Goal: Transaction & Acquisition: Purchase product/service

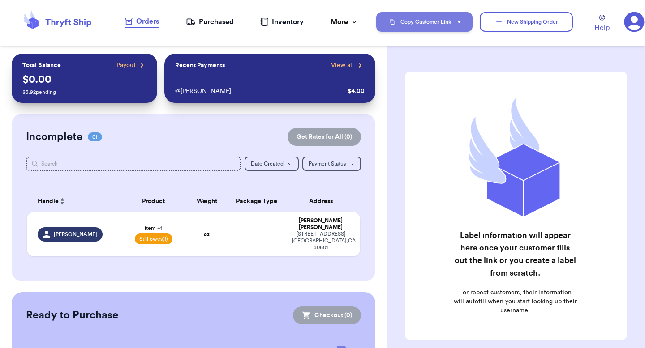
click at [434, 15] on button "Copy Customer Link" at bounding box center [424, 22] width 96 height 20
click at [435, 20] on button "Copy Customer Link" at bounding box center [424, 22] width 96 height 20
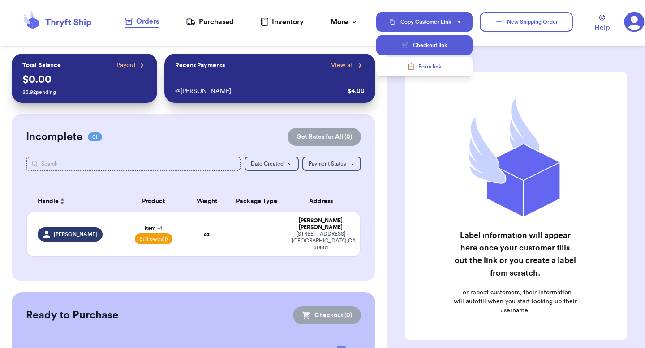
click at [429, 44] on button "🛒 Checkout link" at bounding box center [424, 45] width 96 height 20
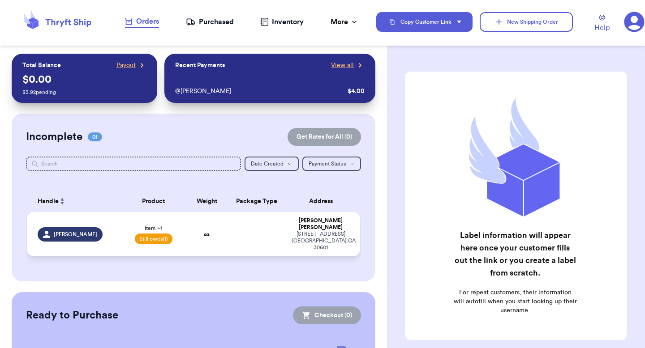
click at [268, 224] on td at bounding box center [257, 234] width 60 height 44
select select "paid"
select select "unpaid"
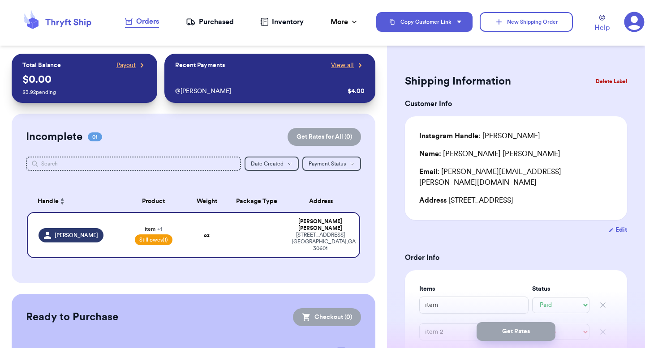
scroll to position [103, 0]
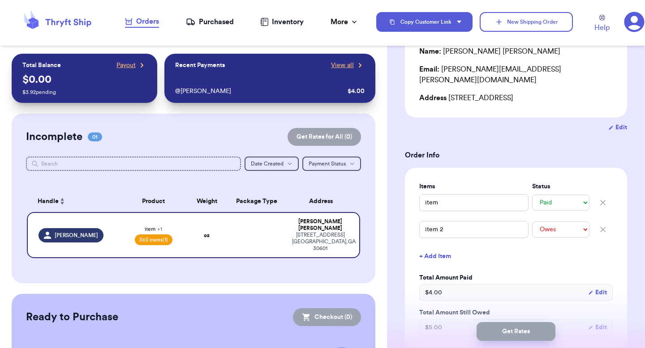
click at [606, 225] on icon "button" at bounding box center [602, 229] width 9 height 9
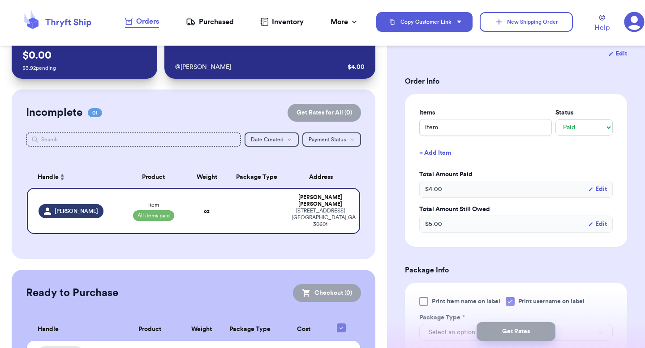
scroll to position [177, 0]
click at [596, 219] on button "Edit" at bounding box center [597, 223] width 19 height 9
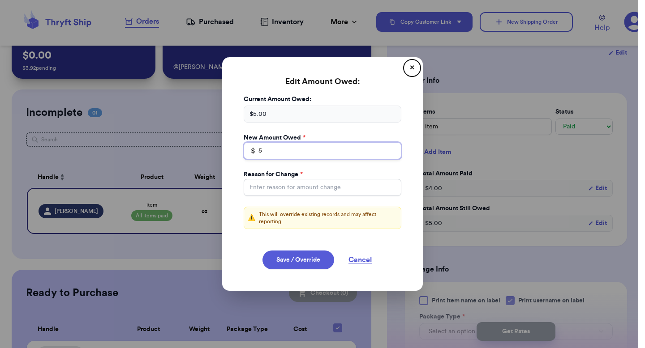
click at [313, 150] on input "5" at bounding box center [323, 150] width 158 height 17
type input "0"
click at [299, 258] on button "Save / Override" at bounding box center [298, 260] width 72 height 19
click at [326, 189] on input "Total Amount Paid" at bounding box center [323, 187] width 158 height 17
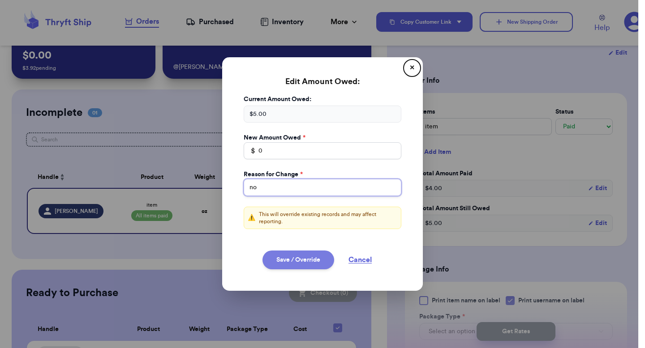
type input "no"
click at [308, 260] on button "Save / Override" at bounding box center [298, 260] width 72 height 19
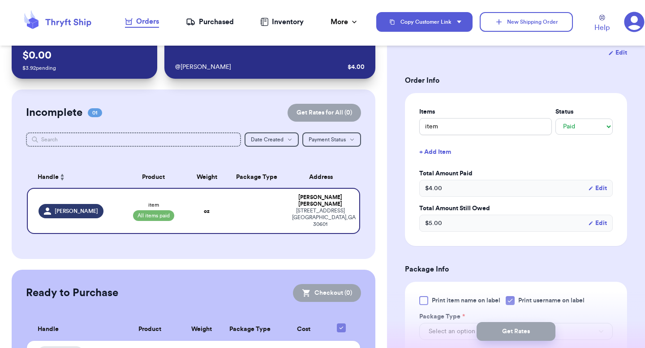
type input "0"
select select "unpaid"
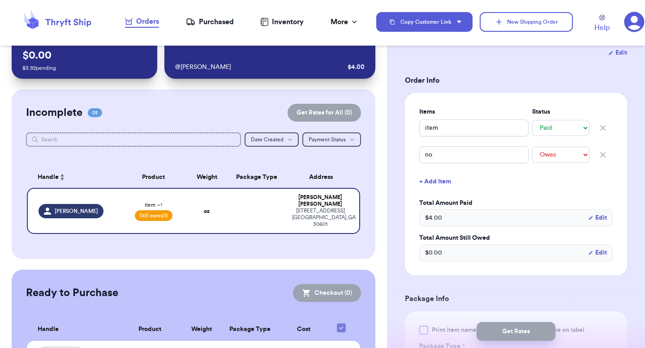
click at [606, 150] on icon "button" at bounding box center [602, 154] width 9 height 9
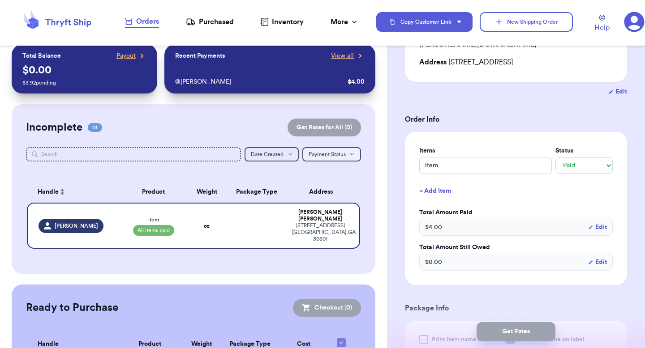
scroll to position [0, 0]
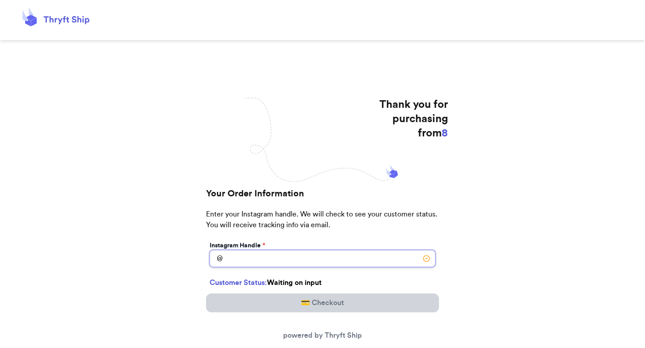
click at [267, 264] on input "Today's Subtotal" at bounding box center [323, 258] width 226 height 17
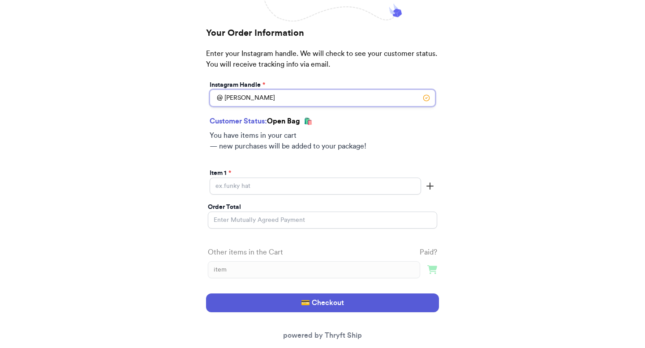
scroll to position [184, 0]
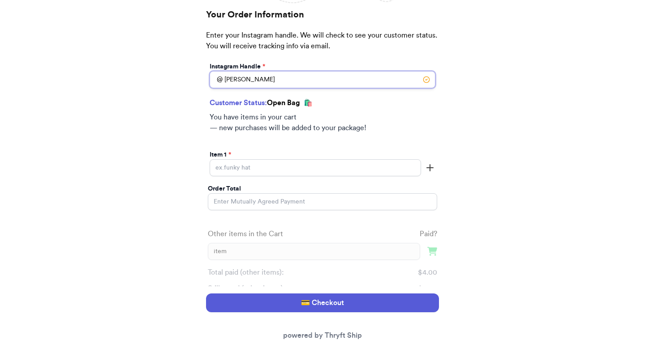
type input "[PERSON_NAME]"
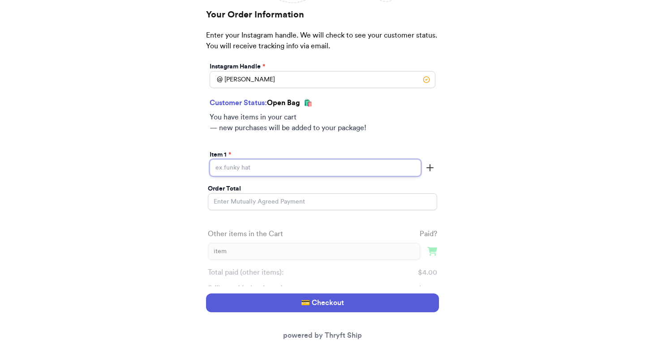
click at [270, 172] on input "Today's Subtotal" at bounding box center [315, 167] width 211 height 17
type input "item 2"
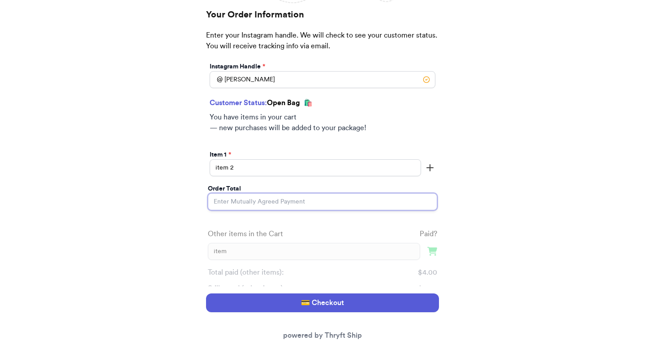
click at [263, 198] on input "Order Total" at bounding box center [322, 201] width 229 height 17
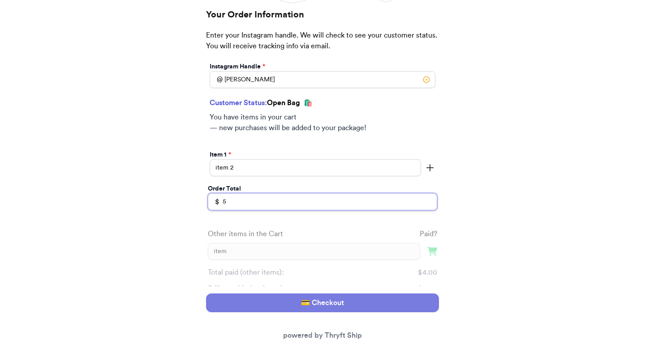
type input "5"
click at [255, 308] on button "💳 Checkout" at bounding box center [322, 303] width 233 height 19
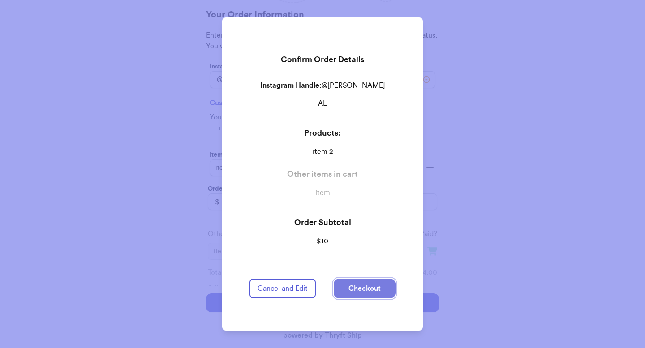
click at [357, 283] on button "Checkout" at bounding box center [365, 289] width 62 height 20
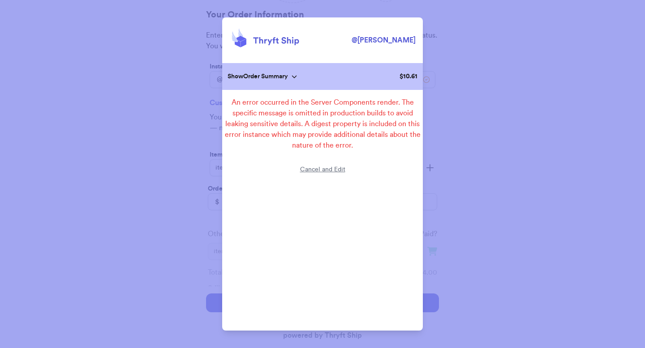
click at [258, 75] on p "Show Order Summary" at bounding box center [257, 76] width 60 height 9
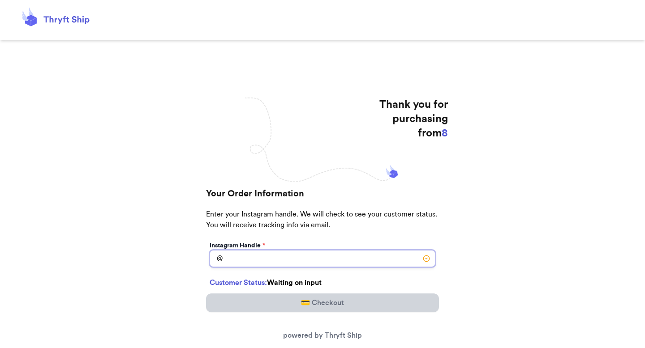
click at [264, 257] on input "[DATE] Subtotal" at bounding box center [323, 258] width 226 height 17
type input "v"
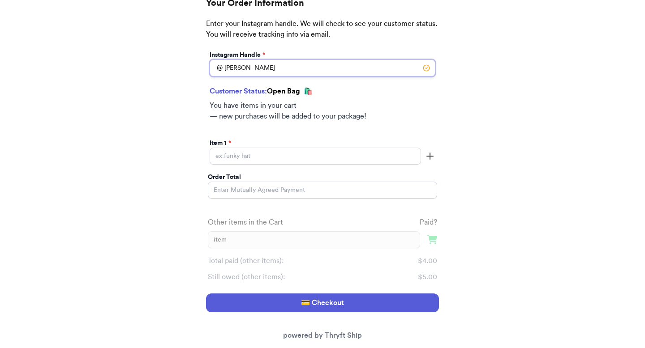
scroll to position [197, 0]
type input "[PERSON_NAME]"
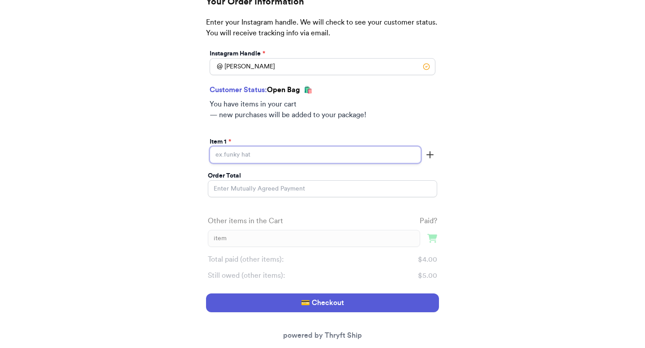
click at [306, 150] on input "Today's Subtotal" at bounding box center [315, 154] width 211 height 17
type input "item 2"
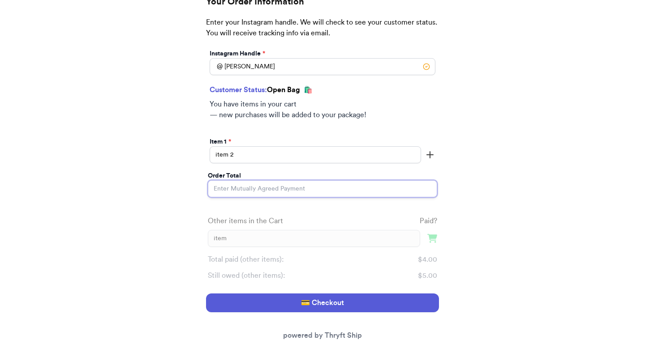
click at [311, 190] on input "Order Total" at bounding box center [322, 188] width 229 height 17
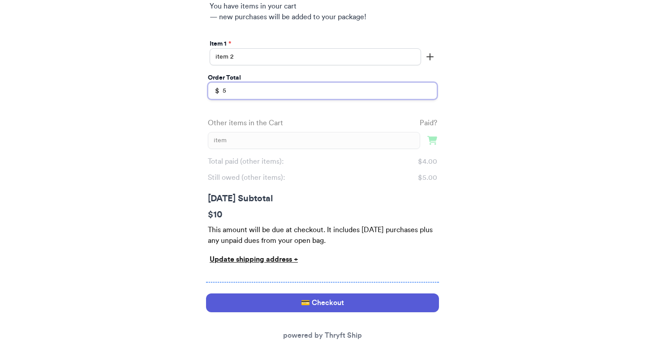
scroll to position [316, 0]
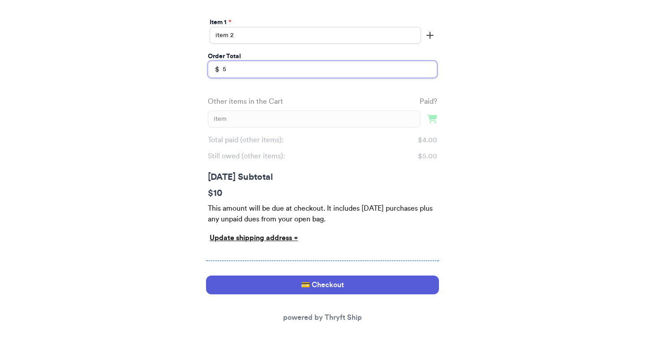
type input "5"
click at [219, 189] on p "$ 10" at bounding box center [322, 193] width 229 height 13
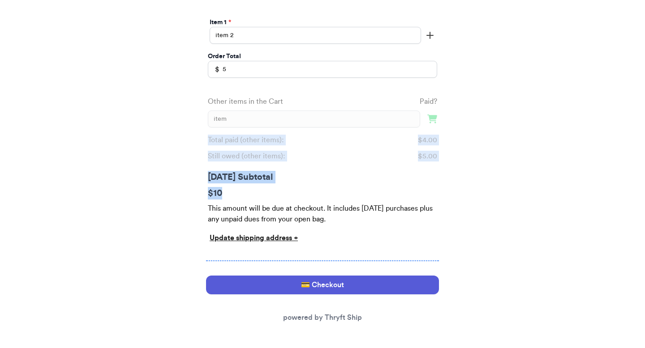
drag, startPoint x: 223, startPoint y: 190, endPoint x: 185, endPoint y: 132, distance: 69.4
click at [185, 132] on div "Thank you for purchasing from 8 Your Order Information Enter your Instagram han…" at bounding box center [322, 64] width 645 height 567
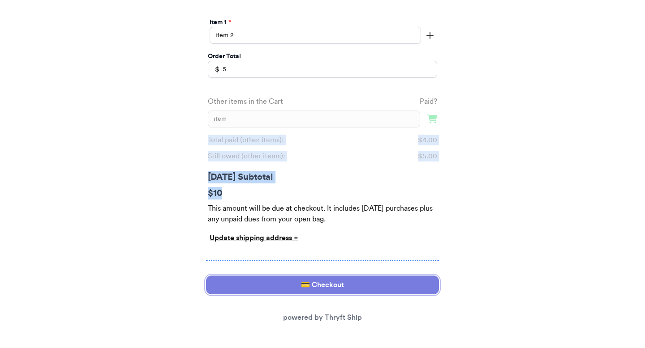
click at [231, 278] on button "💳 Checkout" at bounding box center [322, 285] width 233 height 19
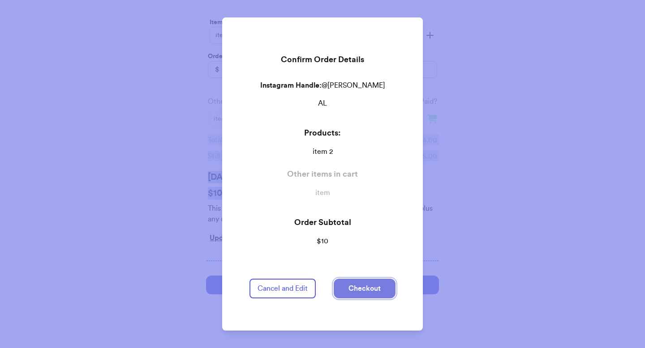
click at [356, 288] on button "Checkout" at bounding box center [365, 289] width 62 height 20
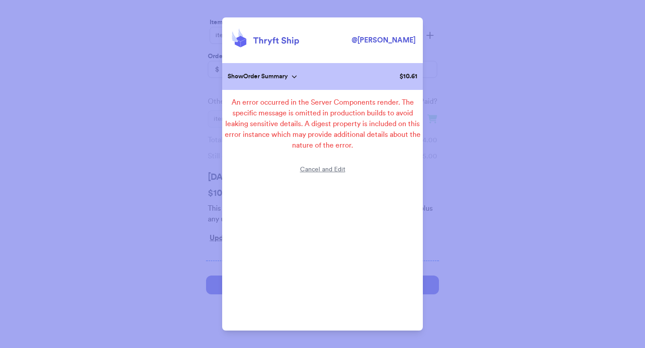
click at [429, 31] on div "@ valeria Show Order Summary $ 10.61 An error occurred in the Server Components…" at bounding box center [322, 174] width 645 height 348
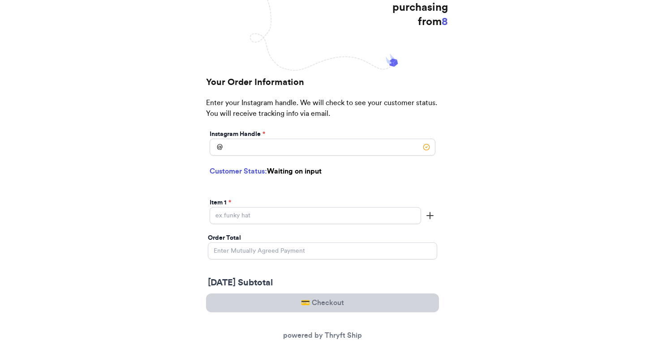
scroll to position [117, 0]
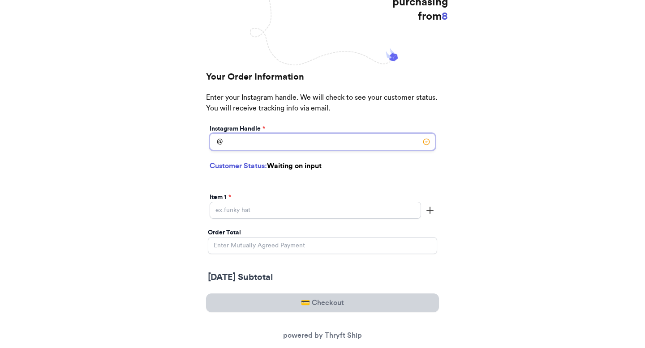
click at [292, 136] on input "[DATE] Subtotal" at bounding box center [323, 141] width 226 height 17
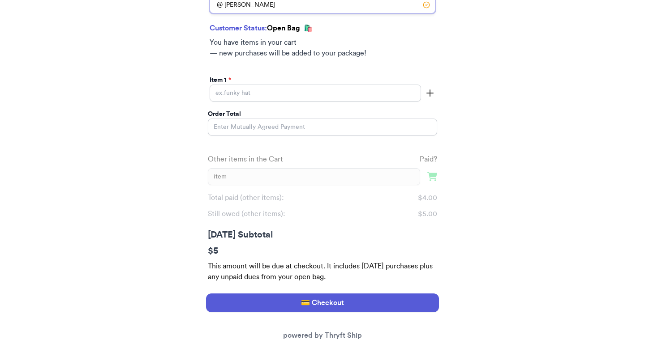
scroll to position [259, 0]
type input "[PERSON_NAME]"
drag, startPoint x: 436, startPoint y: 213, endPoint x: 415, endPoint y: 211, distance: 21.5
click at [416, 212] on p "Still owed (other items): $ 5.00" at bounding box center [322, 213] width 229 height 11
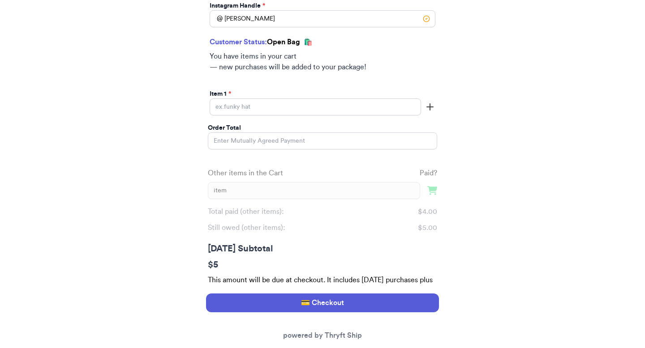
scroll to position [241, 0]
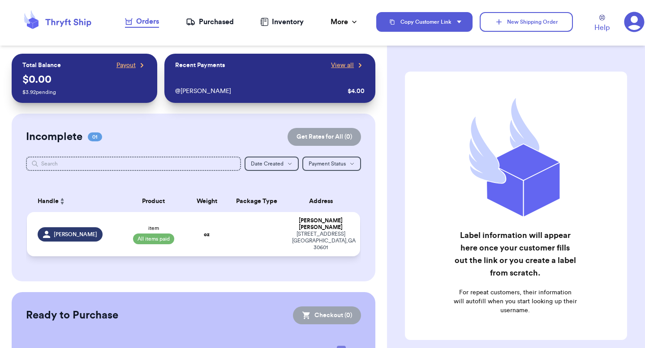
click at [301, 221] on div "[PERSON_NAME]" at bounding box center [320, 224] width 57 height 13
select select "paid"
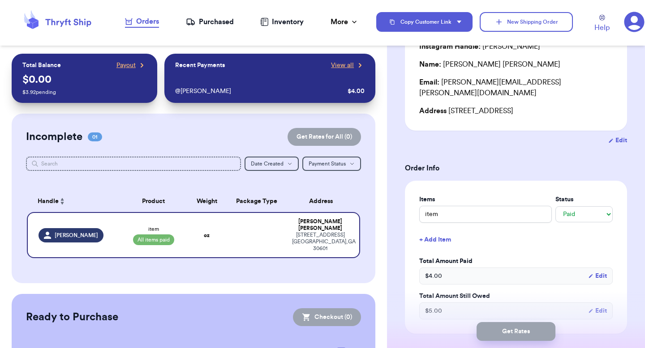
scroll to position [96, 0]
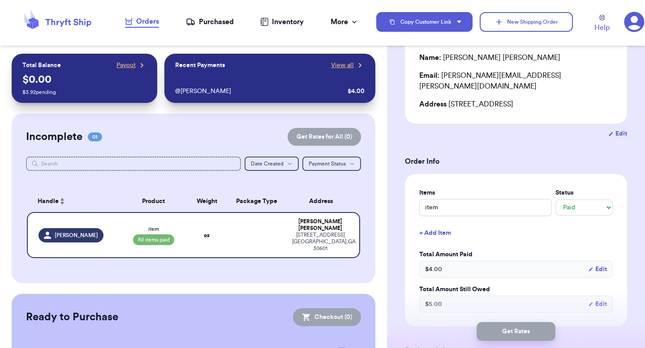
click at [431, 225] on button "+ Add Item" at bounding box center [516, 233] width 201 height 20
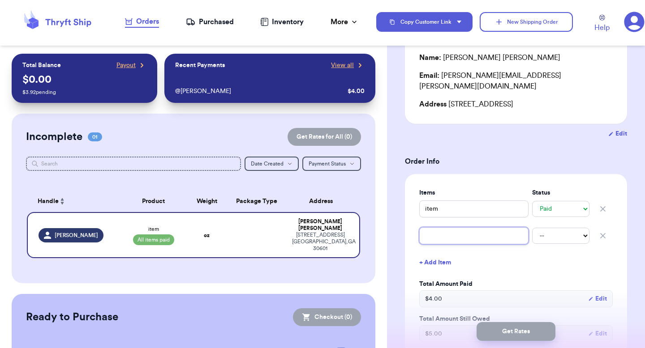
click at [431, 227] on input "text" at bounding box center [473, 235] width 109 height 17
type input "i"
type input "it"
type input "ite"
type input "item"
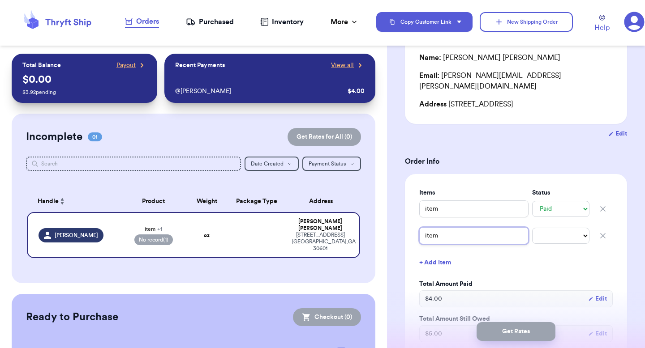
type input "item"
type input "item 2"
click at [559, 230] on select "-- Paid Owes" at bounding box center [560, 236] width 57 height 16
select select "unpaid"
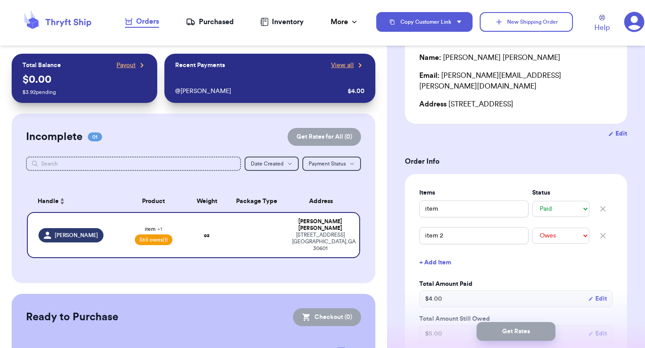
click at [543, 253] on button "+ Add Item" at bounding box center [516, 263] width 201 height 20
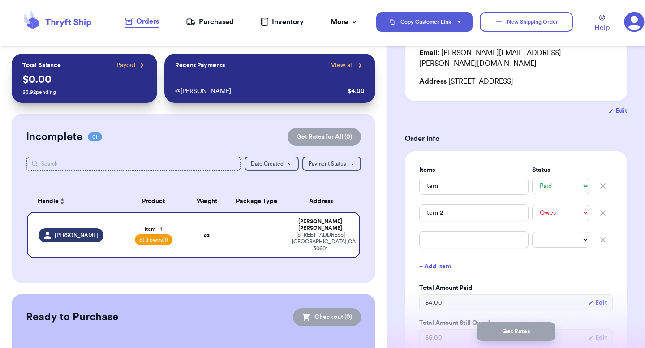
scroll to position [124, 0]
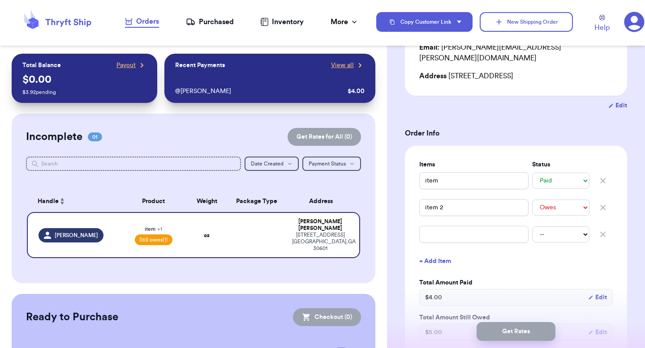
click at [603, 230] on icon "button" at bounding box center [602, 234] width 9 height 9
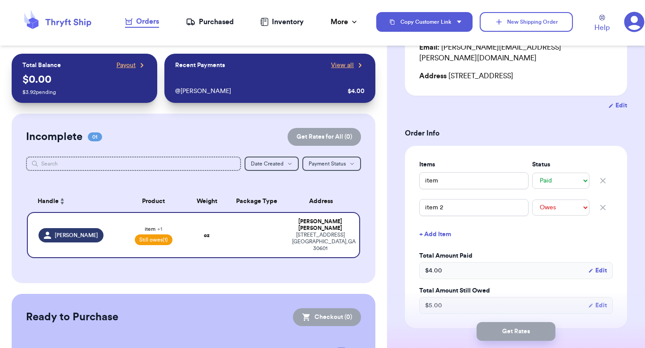
scroll to position [165, 0]
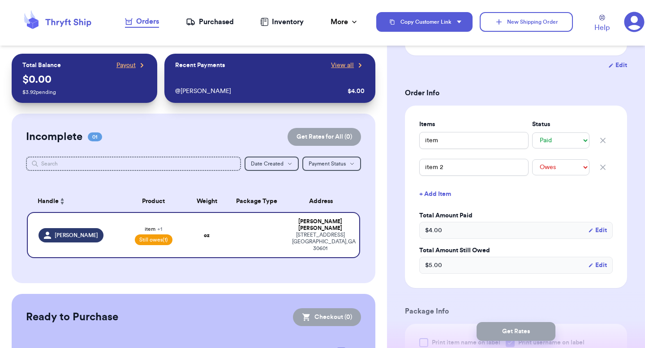
click at [600, 257] on div "$ 5.00 Edit" at bounding box center [515, 265] width 193 height 17
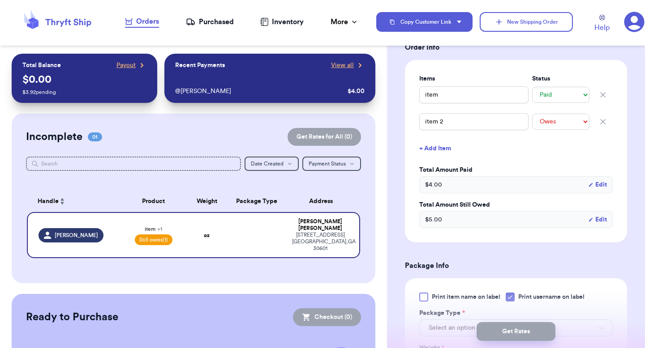
click at [600, 215] on button "Edit" at bounding box center [597, 219] width 19 height 9
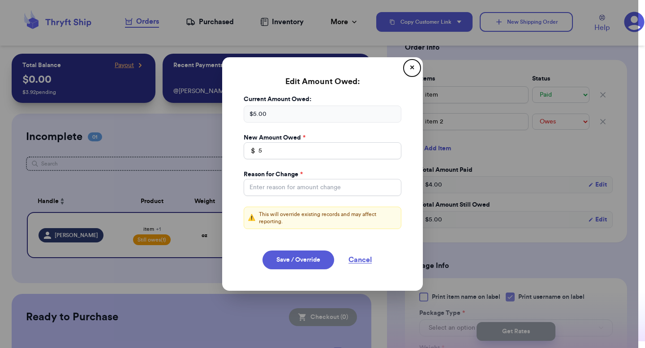
click at [410, 63] on button "✕" at bounding box center [412, 68] width 14 height 14
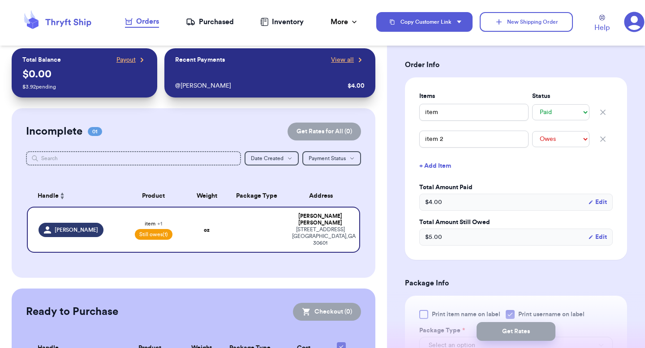
scroll to position [217, 0]
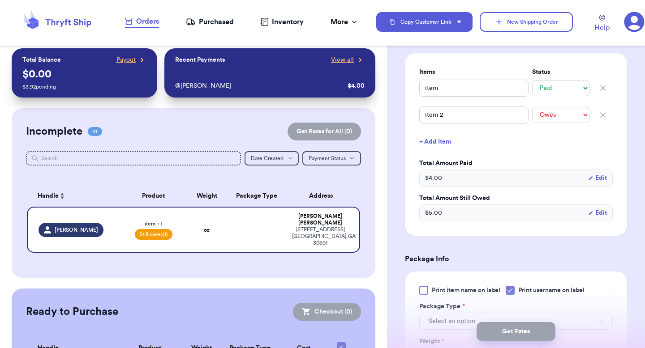
click at [605, 111] on icon "button" at bounding box center [602, 115] width 9 height 9
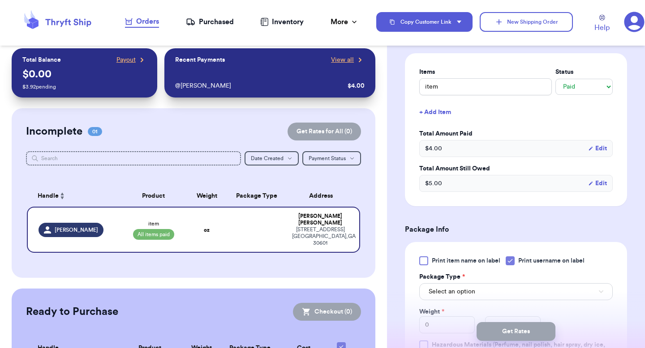
click at [596, 179] on button "Edit" at bounding box center [597, 183] width 19 height 9
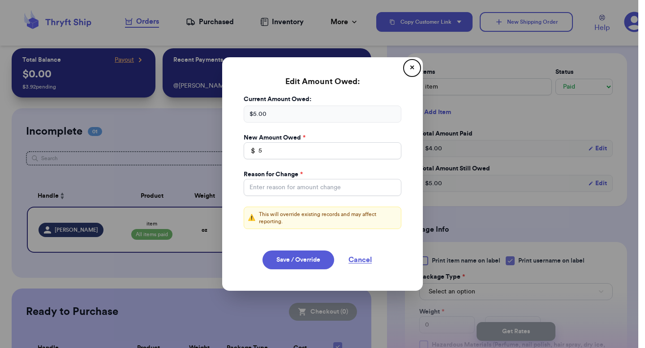
click at [322, 107] on div "$ 5.00" at bounding box center [323, 114] width 158 height 17
click at [314, 120] on div "$ 5.00" at bounding box center [323, 114] width 158 height 17
click at [296, 156] on input "5" at bounding box center [323, 150] width 158 height 17
type input "0"
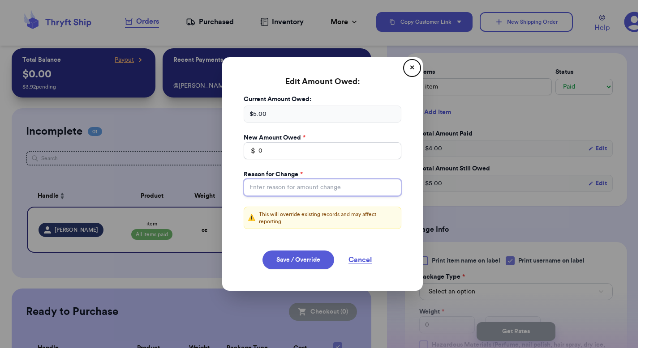
click at [294, 184] on input "Total Amount Paid" at bounding box center [323, 187] width 158 height 17
type input "deleted item"
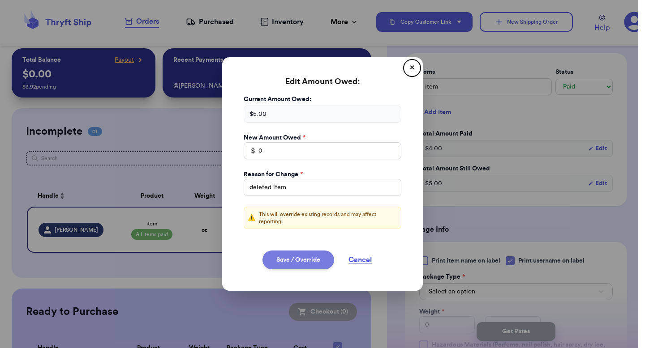
click at [310, 266] on button "Save / Override" at bounding box center [298, 260] width 72 height 19
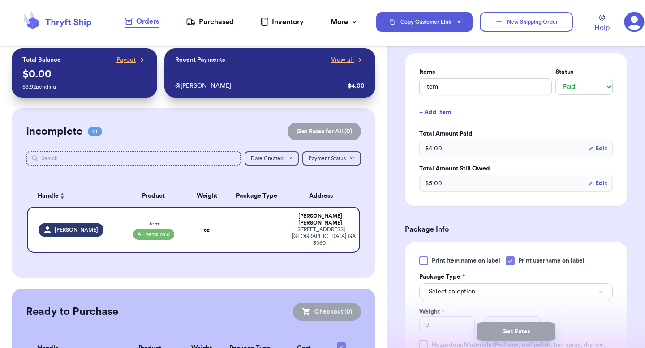
type input "0"
select select "unpaid"
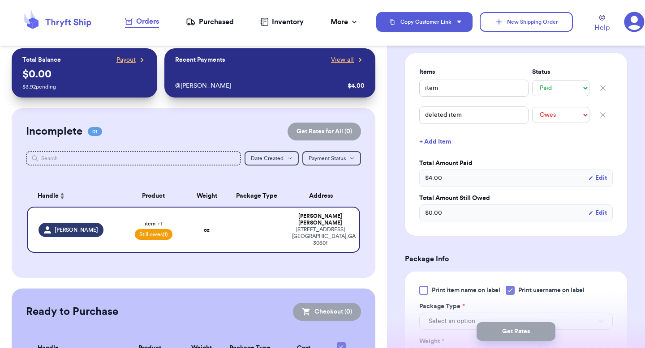
click at [502, 219] on div "Items Status item -- Paid Owes deleted item -- Paid Owes + Add Item Total Amoun…" at bounding box center [516, 144] width 222 height 183
click at [592, 209] on button "Edit" at bounding box center [597, 213] width 19 height 9
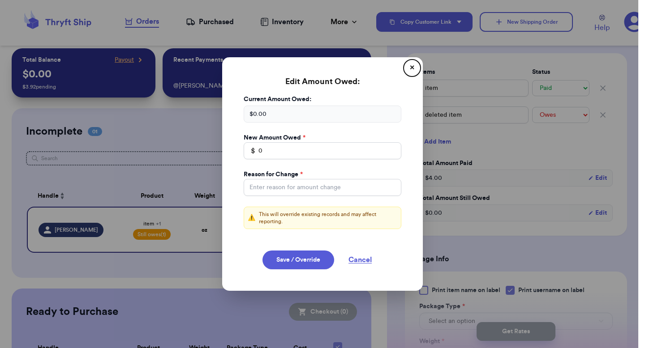
click at [409, 67] on button "✕" at bounding box center [412, 68] width 14 height 14
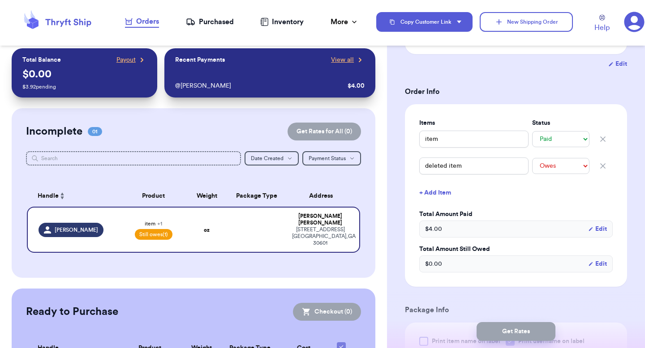
scroll to position [155, 0]
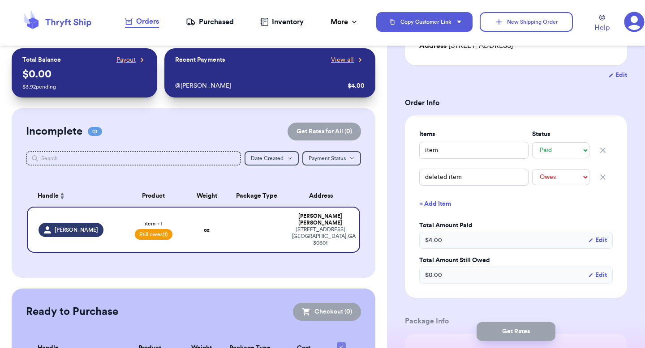
click at [607, 267] on div "$ 0.00 Edit" at bounding box center [515, 275] width 193 height 17
click at [600, 271] on button "Edit" at bounding box center [597, 275] width 19 height 9
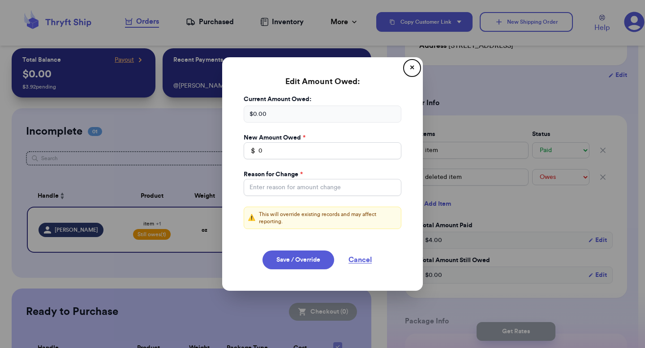
click at [411, 61] on button "✕" at bounding box center [412, 68] width 14 height 14
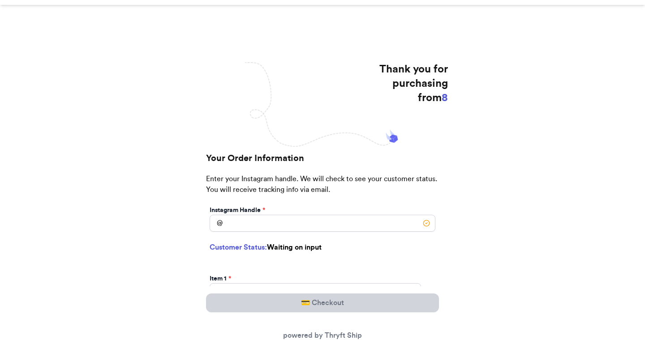
scroll to position [74, 0]
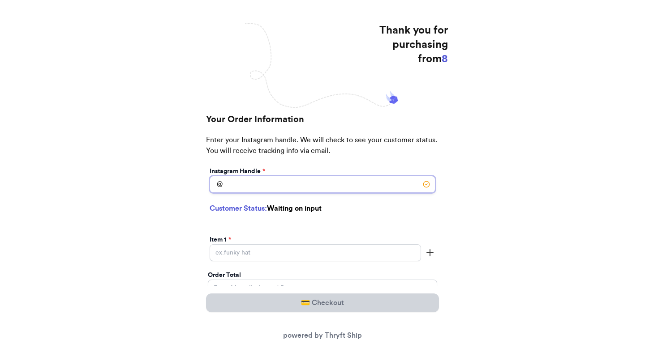
click at [309, 186] on input "[DATE] Subtotal" at bounding box center [323, 184] width 226 height 17
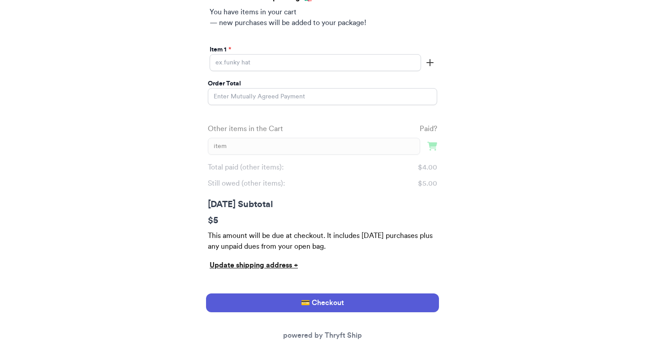
scroll to position [290, 0]
type input "[PERSON_NAME]"
click at [256, 63] on input "[DATE] Subtotal" at bounding box center [315, 61] width 211 height 17
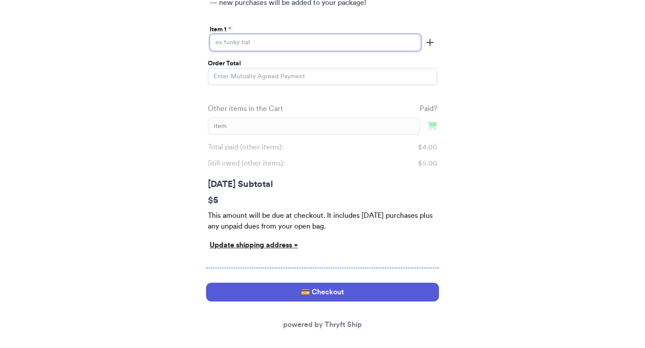
scroll to position [316, 0]
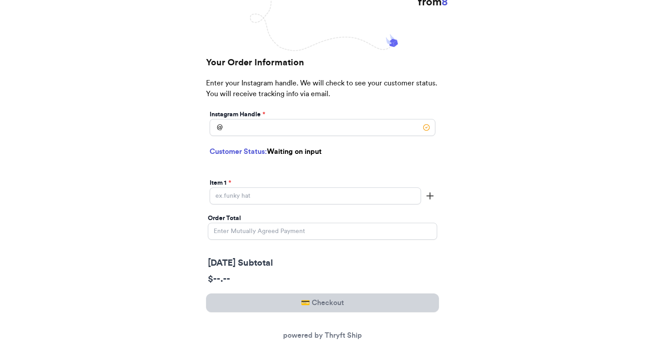
scroll to position [132, 0]
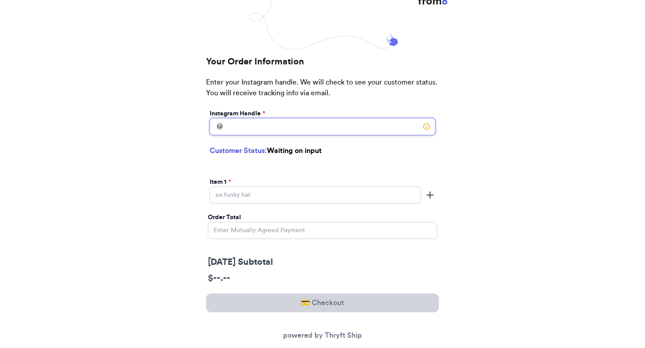
click at [302, 124] on input "[DATE] Subtotal" at bounding box center [323, 126] width 226 height 17
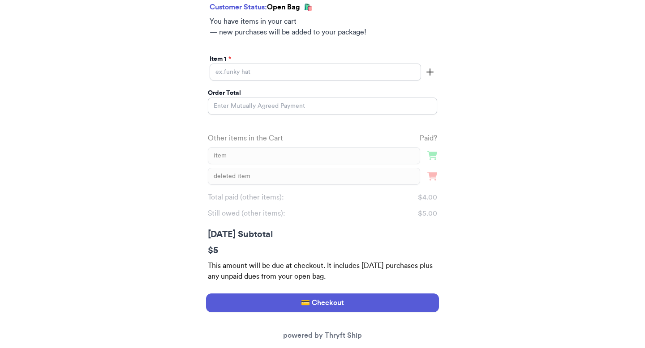
scroll to position [281, 0]
type input "[PERSON_NAME]"
drag, startPoint x: 415, startPoint y: 208, endPoint x: 442, endPoint y: 216, distance: 28.2
click at [442, 216] on div "Your Order Information Enter your Instagram handle. We will check to see your c…" at bounding box center [322, 149] width 251 height 475
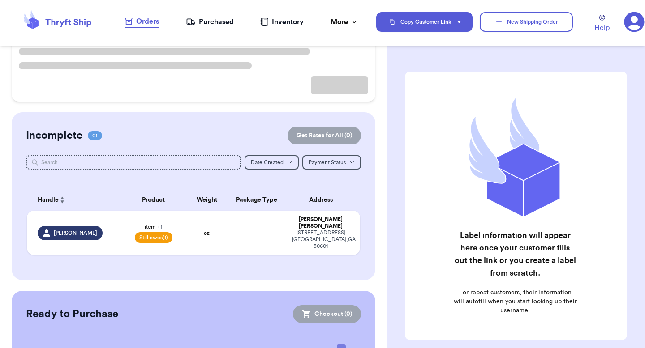
scroll to position [118, 0]
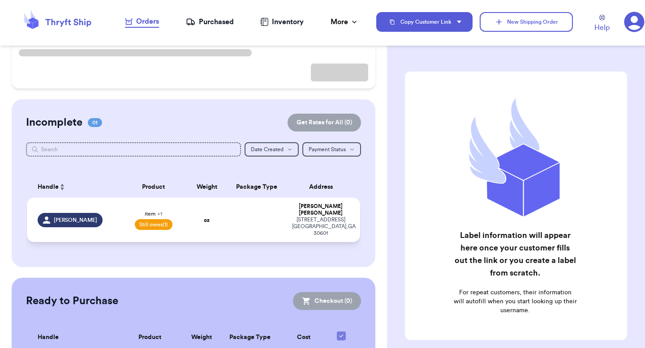
click at [298, 206] on div "Valeria Brenner" at bounding box center [320, 209] width 57 height 13
select select "paid"
select select "unpaid"
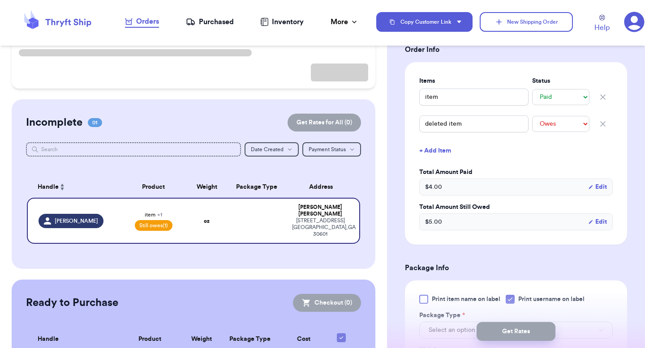
scroll to position [64, 0]
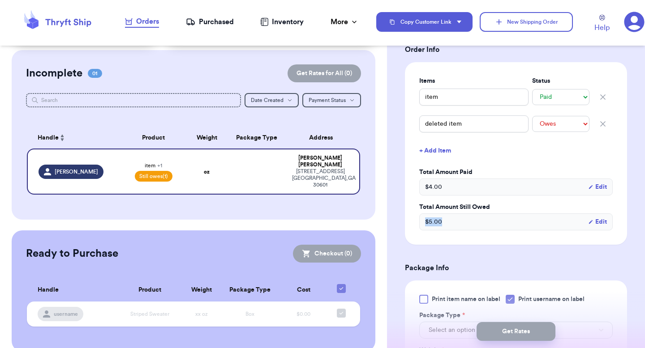
drag, startPoint x: 417, startPoint y: 211, endPoint x: 450, endPoint y: 211, distance: 33.1
click at [450, 211] on div "Items Status item -- Paid Owes deleted item -- Paid Owes + Add Item Total Amoun…" at bounding box center [516, 153] width 222 height 183
drag, startPoint x: 450, startPoint y: 211, endPoint x: 426, endPoint y: 8, distance: 204.7
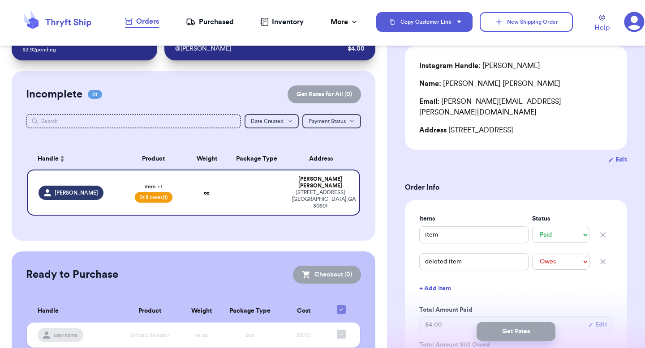
scroll to position [73, 0]
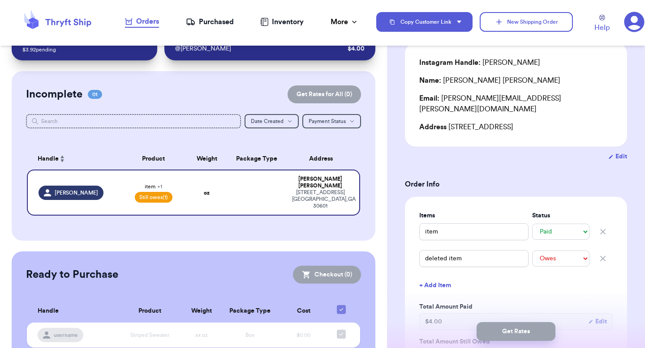
click at [605, 254] on icon "button" at bounding box center [602, 258] width 9 height 9
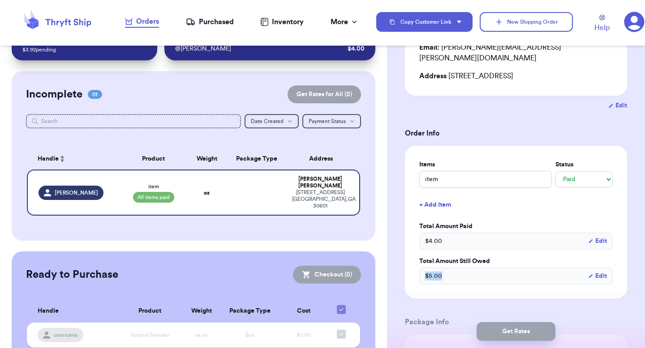
scroll to position [125, 0]
click at [510, 18] on button "New Shipping Order" at bounding box center [526, 22] width 93 height 20
select select "unknown"
type input "0"
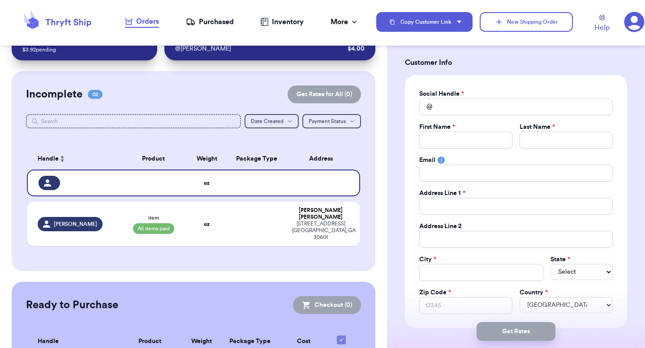
scroll to position [0, 0]
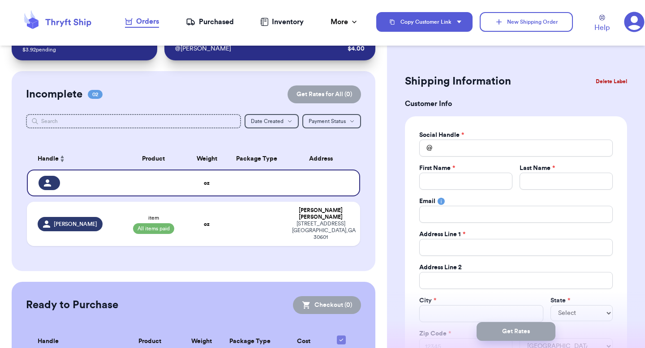
click at [605, 82] on button "Delete Label" at bounding box center [611, 82] width 39 height 20
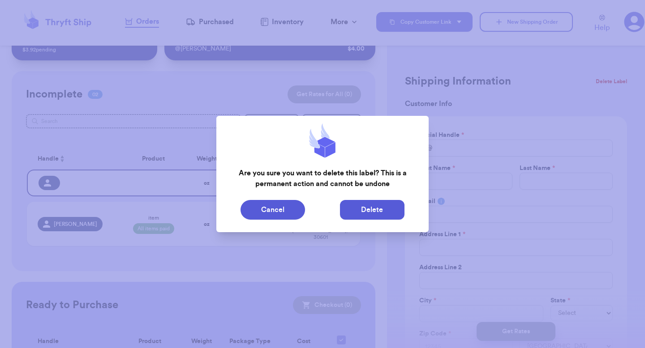
click at [372, 210] on button "Delete" at bounding box center [372, 210] width 64 height 20
type input "item"
select select "paid"
type input "4"
type input "5"
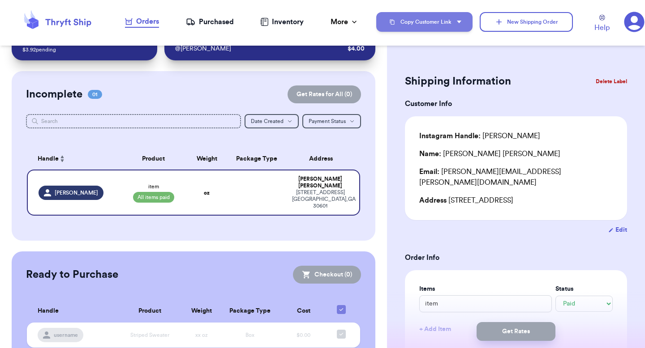
click at [457, 14] on button "Copy Customer Link" at bounding box center [424, 22] width 96 height 20
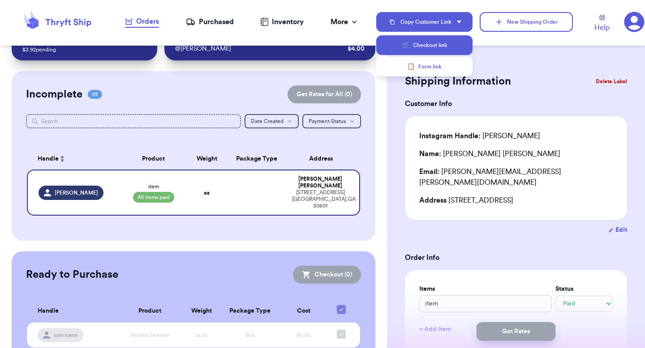
click at [442, 43] on button "🛒 Checkout link" at bounding box center [424, 45] width 96 height 20
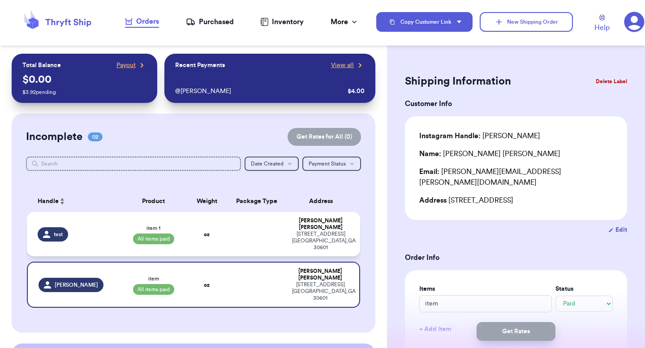
click at [251, 232] on td at bounding box center [257, 234] width 60 height 44
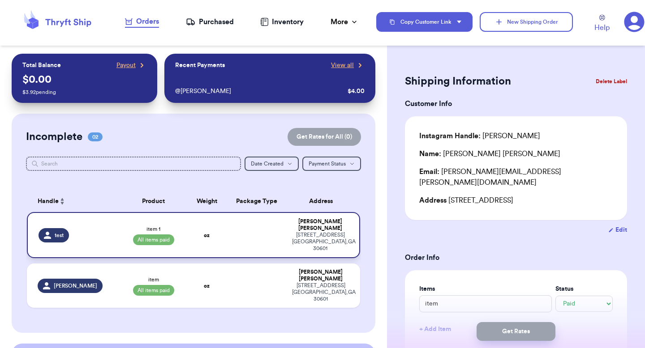
type input "item 1"
type input "5"
type input "0"
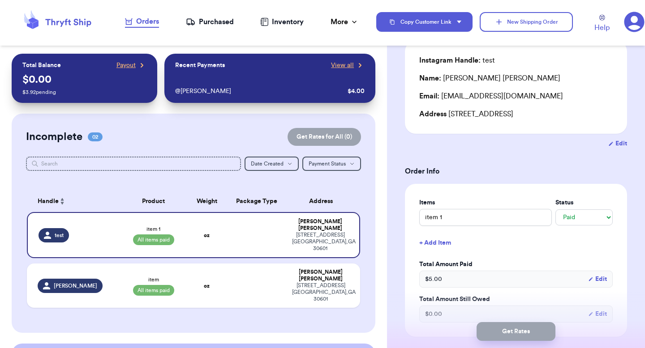
scroll to position [118, 0]
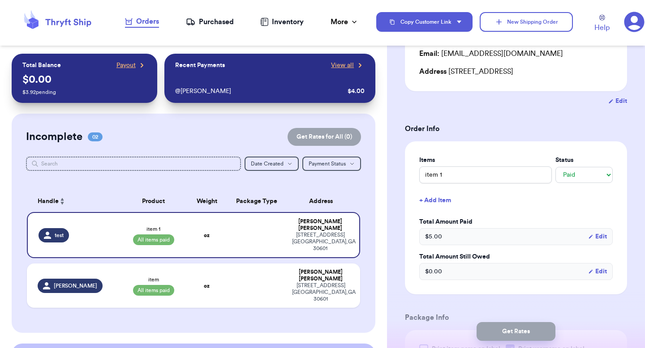
click at [460, 270] on div "$ 0.00 Edit" at bounding box center [515, 271] width 193 height 17
click at [595, 275] on button "Edit" at bounding box center [597, 271] width 19 height 9
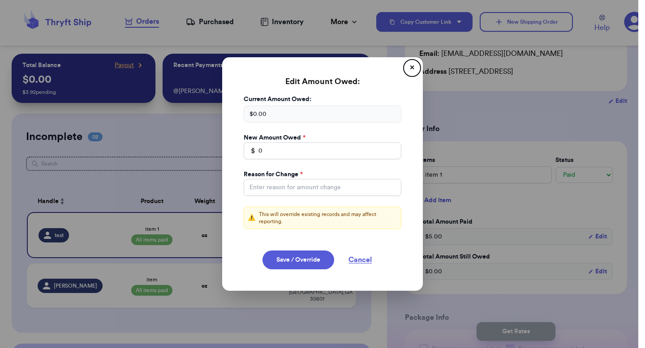
click at [339, 160] on div "Current Amount Owed: $ 0.00 New Amount Owed * $ 0 Reason for Change * ⚠️ This w…" at bounding box center [322, 167] width 179 height 145
click at [337, 152] on input "0" at bounding box center [323, 150] width 158 height 17
click at [361, 260] on button "Cancel" at bounding box center [360, 260] width 45 height 19
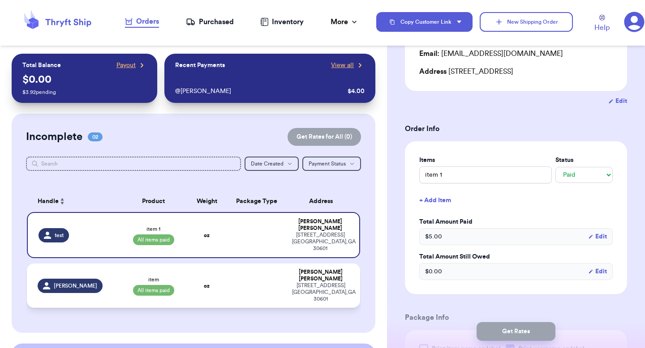
click at [310, 269] on div "Valeria Brenner" at bounding box center [320, 275] width 57 height 13
type input "item"
type input "4"
type input "5"
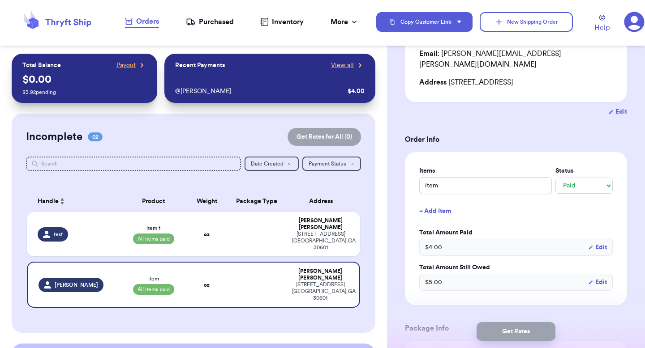
click at [443, 274] on div "$ 5.00 Edit" at bounding box center [515, 282] width 193 height 17
click at [601, 278] on button "Edit" at bounding box center [597, 282] width 19 height 9
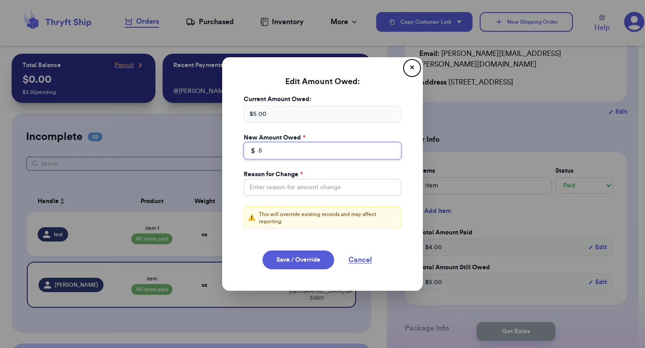
click at [336, 146] on input "5" at bounding box center [323, 150] width 158 height 17
type input "2"
click at [303, 182] on input "Total Amount Paid" at bounding box center [323, 187] width 158 height 17
type input "test"
type input "testin"
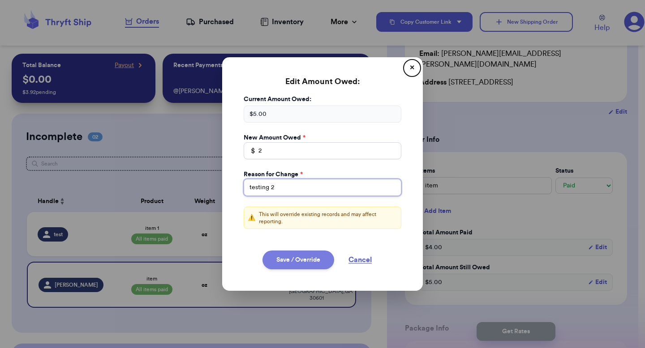
type input "testing 2"
click at [291, 262] on button "Save / Override" at bounding box center [298, 260] width 72 height 19
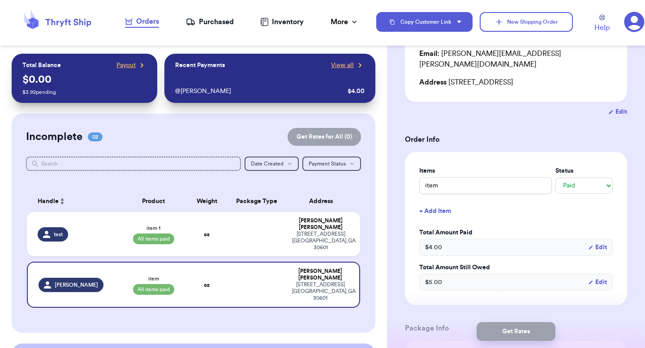
type input "2"
select select "unpaid"
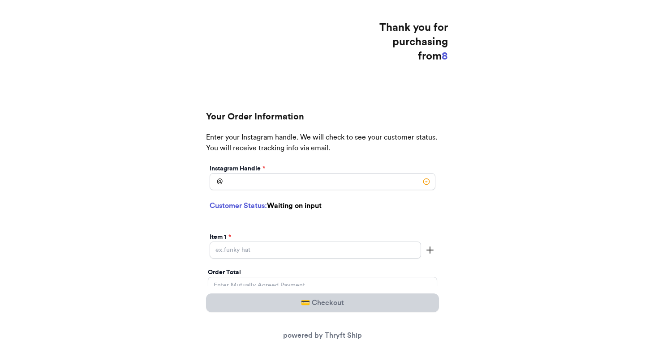
scroll to position [89, 0]
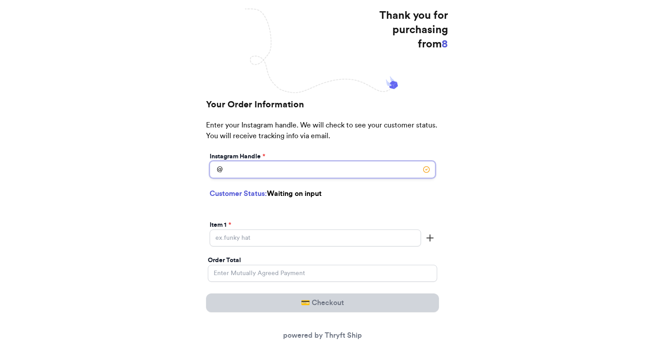
click at [272, 168] on input "[DATE] Subtotal" at bounding box center [323, 169] width 226 height 17
type input "test"
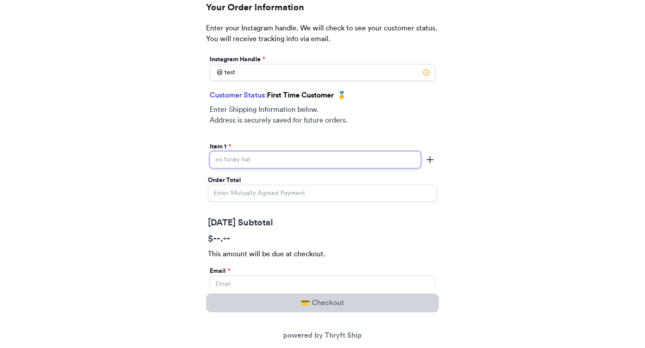
scroll to position [197, 0]
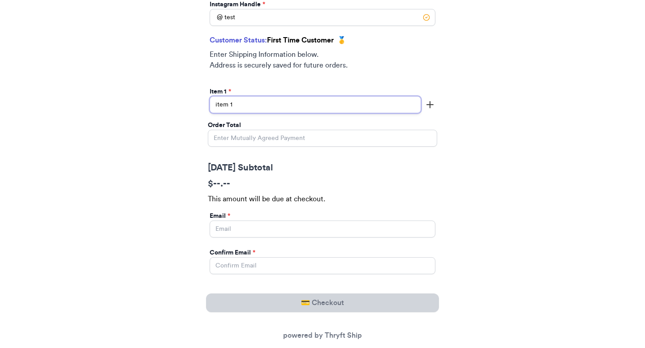
type input "item 1"
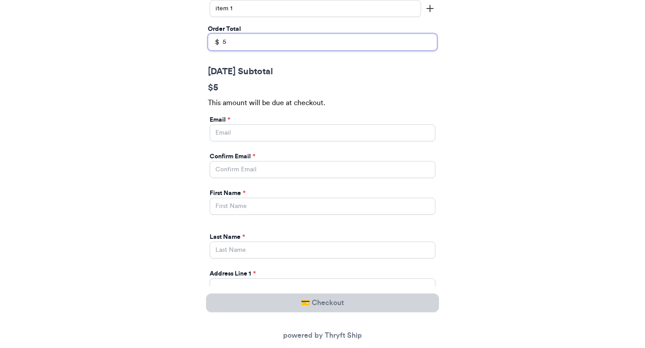
scroll to position [352, 0]
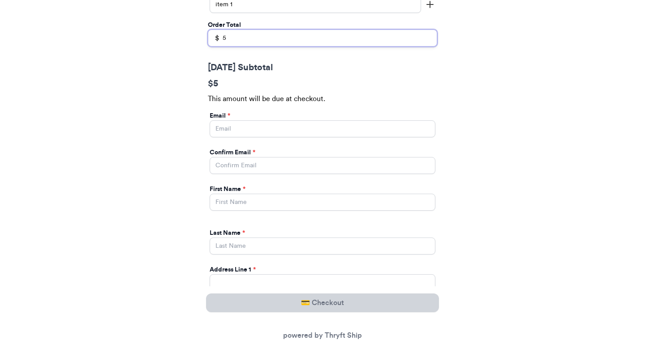
type input "5"
click at [253, 131] on input "[DATE] Subtotal" at bounding box center [323, 128] width 226 height 17
click at [345, 136] on input "[DATE] Subtotal" at bounding box center [323, 128] width 226 height 17
type input "paulchutney69@gmail.com"
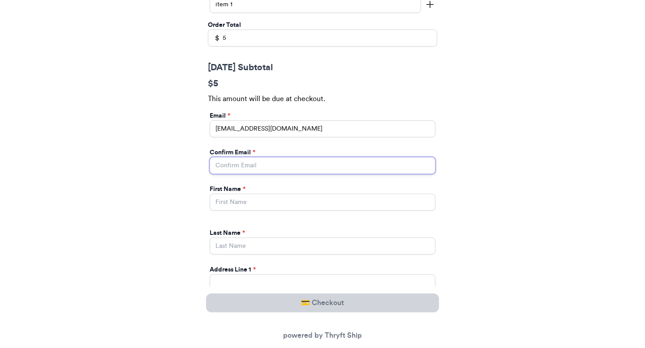
type input "paulchutney69@gmail.com"
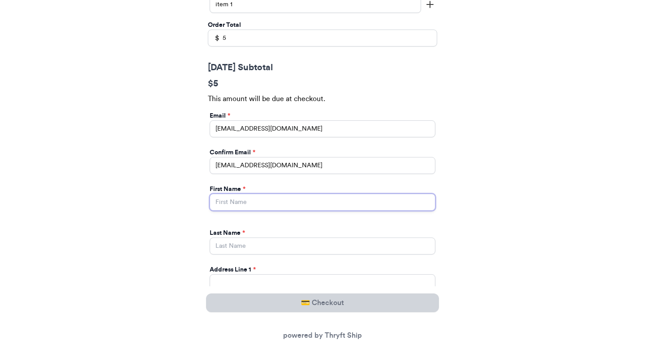
click at [286, 201] on input "[DATE] Subtotal" at bounding box center [323, 202] width 226 height 17
type input "Valeria"
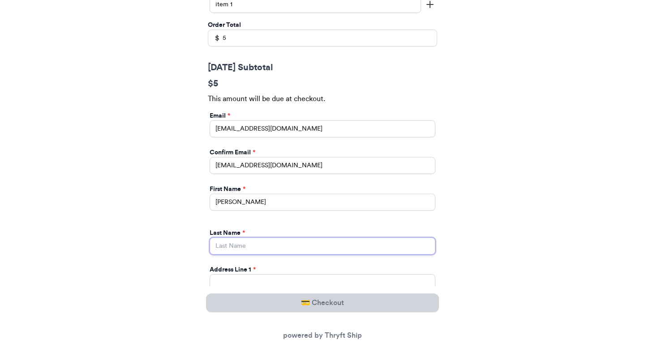
type input "Brenner"
type input "269 hull street"
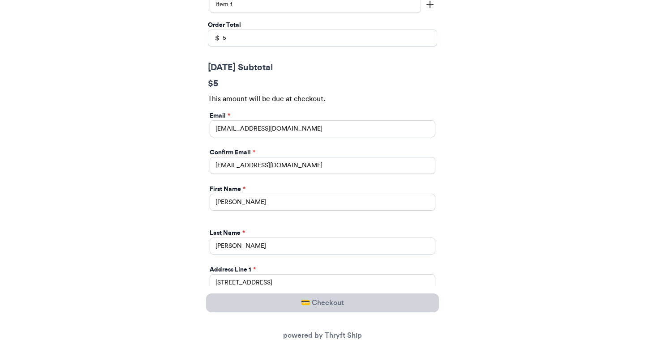
type input "apt 211"
select select "GA"
type input "athens"
type input "30601"
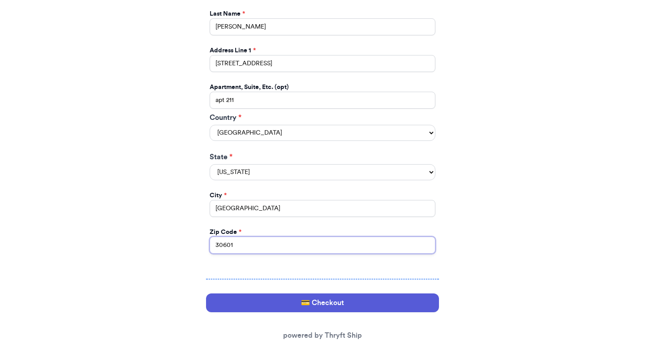
scroll to position [592, 0]
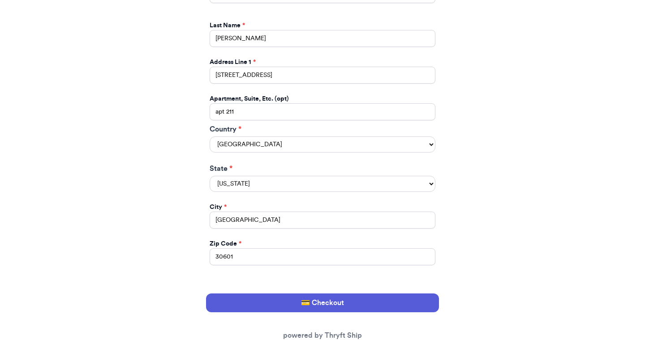
scroll to position [546, 0]
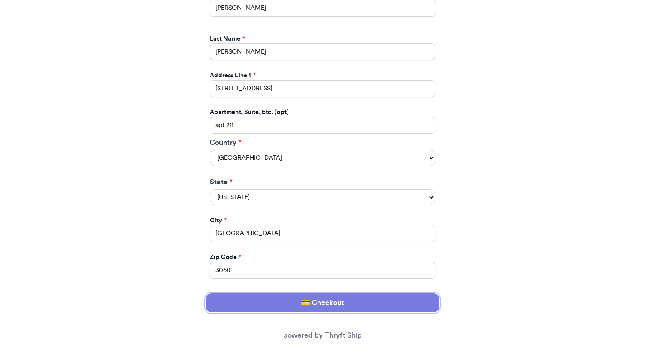
click at [347, 306] on button "💳 Checkout" at bounding box center [322, 303] width 233 height 19
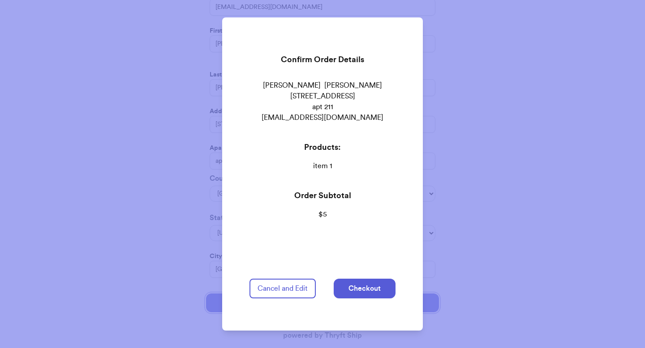
scroll to position [476, 0]
click at [360, 289] on button "Checkout" at bounding box center [365, 289] width 62 height 20
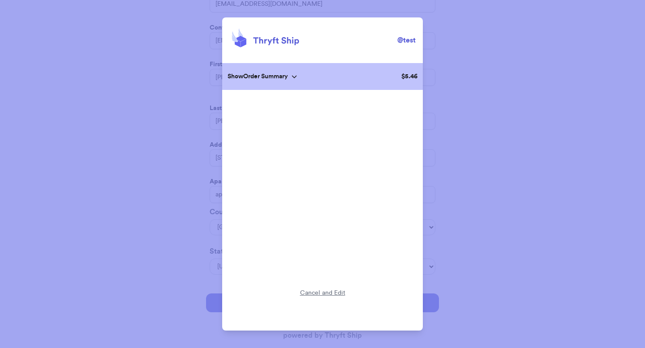
scroll to position [0, 0]
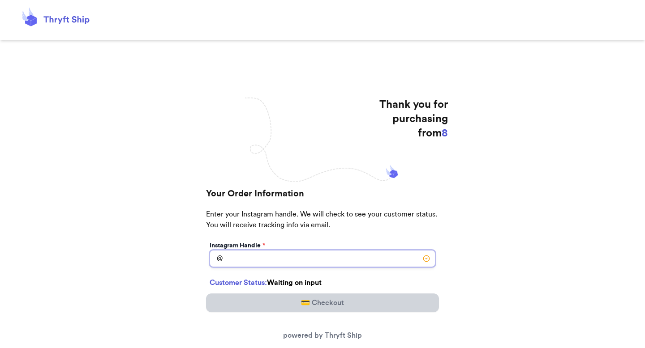
click at [255, 263] on input "[DATE] Subtotal" at bounding box center [323, 258] width 226 height 17
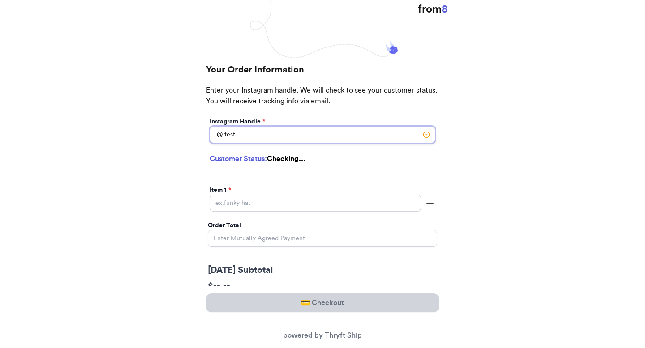
scroll to position [130, 0]
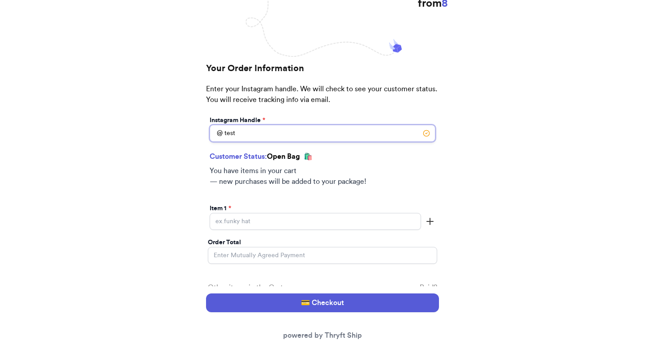
type input "test"
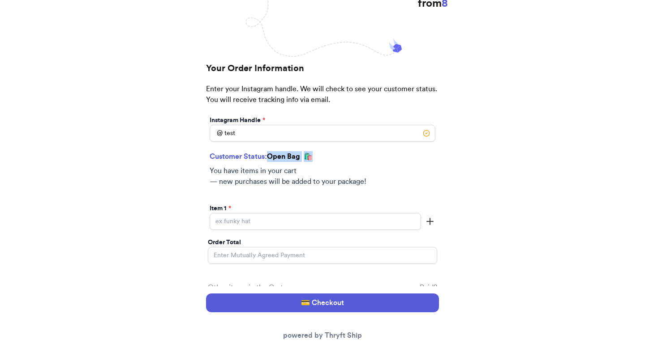
drag, startPoint x: 271, startPoint y: 154, endPoint x: 325, endPoint y: 154, distance: 54.2
click at [325, 154] on div "Customer Status: Open Bag 🛍️" at bounding box center [323, 156] width 226 height 11
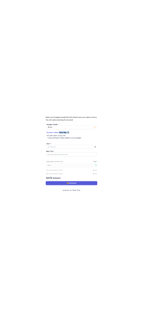
scroll to position [219, 0]
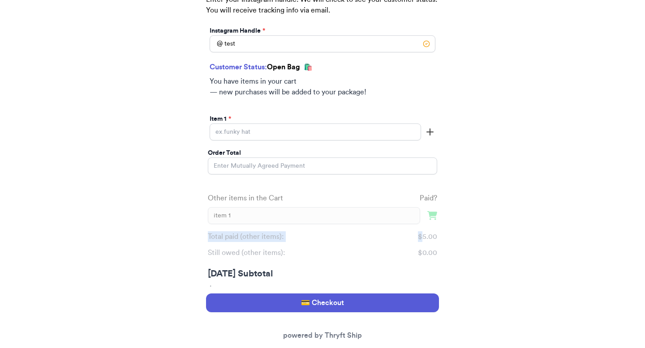
drag, startPoint x: 422, startPoint y: 237, endPoint x: 442, endPoint y: 225, distance: 23.1
click at [445, 230] on div "Your Order Information Enter your Instagram handle. We will check to see your c…" at bounding box center [322, 200] width 251 height 455
click at [436, 210] on div "item 1" at bounding box center [322, 215] width 229 height 17
click at [296, 130] on input "Today's Subtotal" at bounding box center [315, 132] width 211 height 17
type input "v"
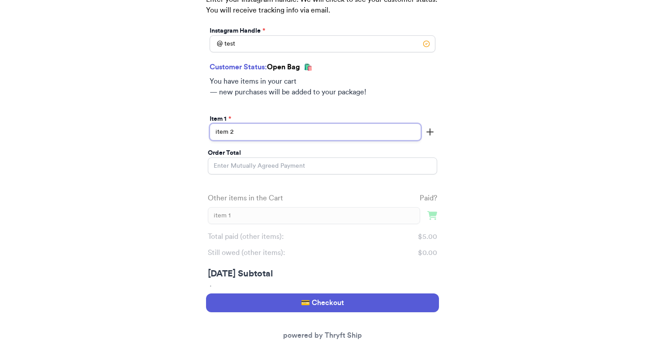
type input "item 2"
click at [252, 167] on input "Order Total" at bounding box center [322, 166] width 229 height 17
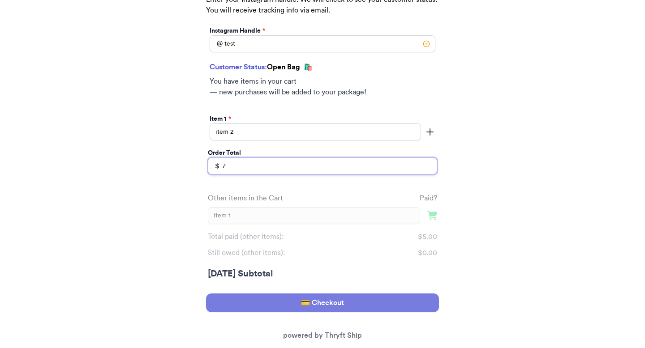
type input "7"
click at [253, 301] on button "💳 Checkout" at bounding box center [322, 303] width 233 height 19
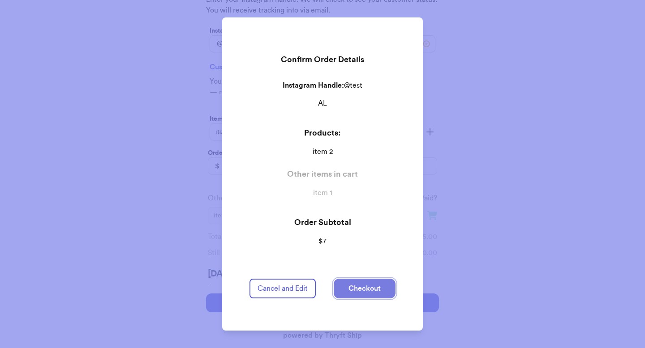
click at [365, 284] on button "Checkout" at bounding box center [365, 289] width 62 height 20
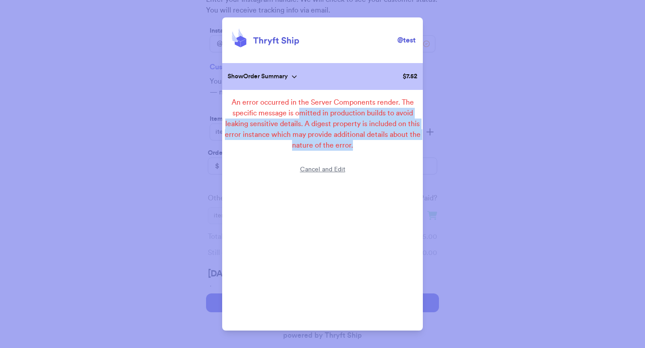
drag, startPoint x: 302, startPoint y: 114, endPoint x: 373, endPoint y: 160, distance: 85.0
click at [373, 160] on div "@ test Show Order Summary $ 7.52 An error occurred in the Server Components ren…" at bounding box center [322, 173] width 201 height 313
click at [370, 137] on div "An error occurred in the Server Components render. The specific message is omit…" at bounding box center [322, 124] width 201 height 54
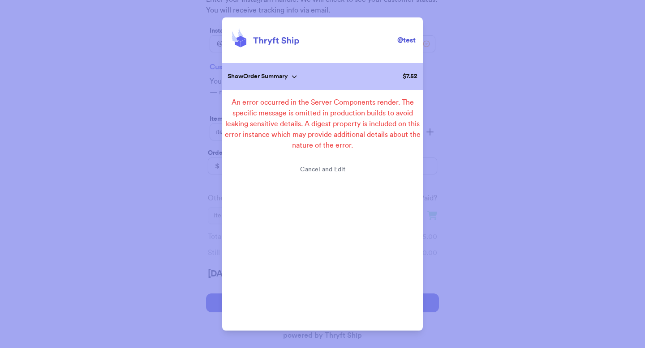
drag, startPoint x: 370, startPoint y: 137, endPoint x: 224, endPoint y: 89, distance: 153.5
click at [224, 89] on div "@ test Show Order Summary $ 7.52 An error occurred in the Server Components ren…" at bounding box center [322, 173] width 201 height 313
click at [267, 101] on div "An error occurred in the Server Components render. The specific message is omit…" at bounding box center [322, 124] width 201 height 54
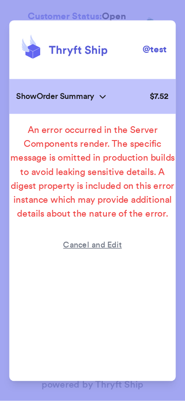
scroll to position [217, 0]
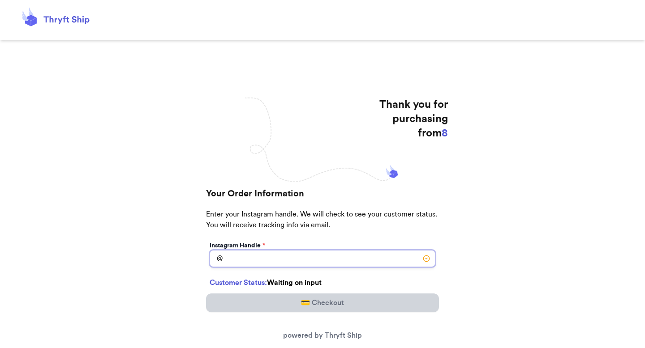
click at [185, 255] on input "[DATE] Subtotal" at bounding box center [323, 258] width 226 height 17
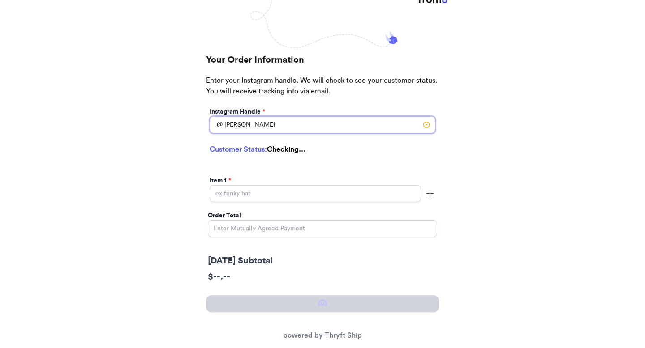
scroll to position [144, 0]
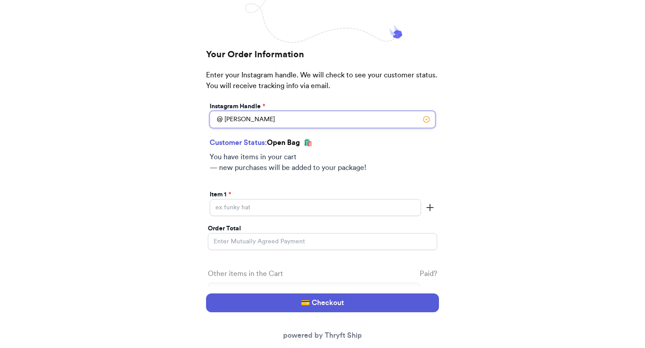
type input "[PERSON_NAME]"
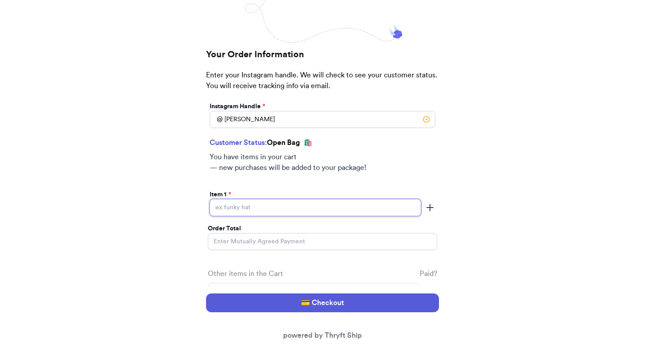
click at [185, 212] on input "[DATE] Subtotal" at bounding box center [315, 207] width 211 height 17
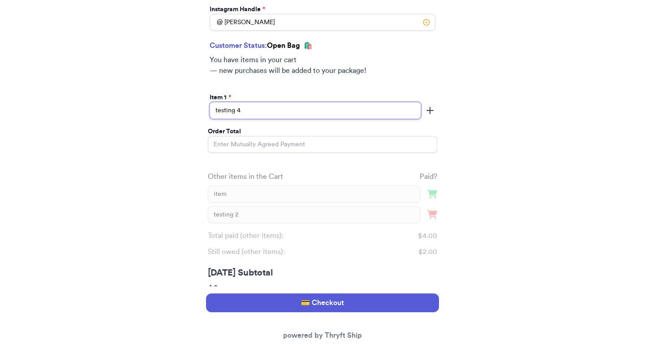
scroll to position [245, 0]
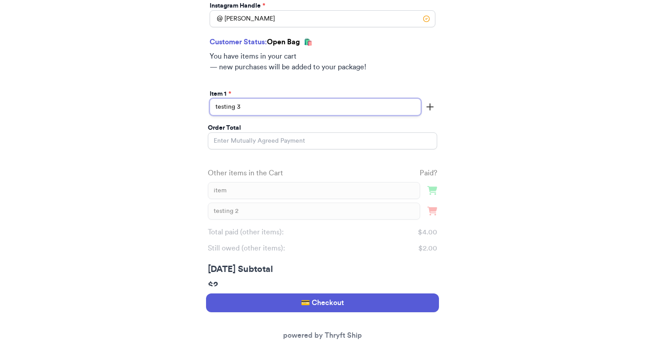
type input "testing 3"
click at [185, 141] on input "Order Total" at bounding box center [322, 141] width 229 height 17
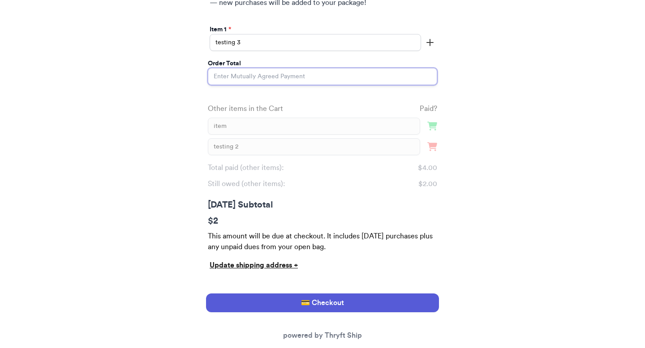
scroll to position [313, 0]
